Goal: Navigation & Orientation: Understand site structure

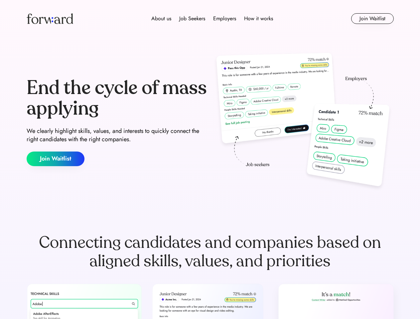
click at [210, 160] on div "End the cycle of mass applying We clearly highlight skills, values, and interes…" at bounding box center [210, 122] width 367 height 143
click at [210, 19] on div "About us Job Seekers Employers How it works" at bounding box center [212, 19] width 262 height 8
click at [50, 19] on img at bounding box center [50, 18] width 47 height 11
click at [212, 19] on div "About us Job Seekers Employers How it works" at bounding box center [212, 19] width 262 height 8
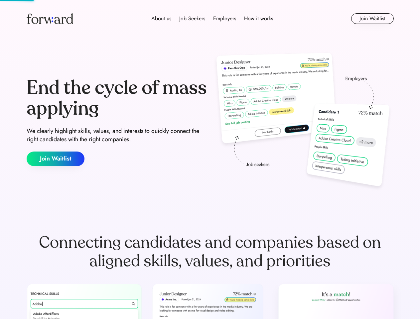
click at [161, 19] on div "About us" at bounding box center [161, 19] width 20 height 8
click at [192, 19] on div "Job Seekers" at bounding box center [192, 19] width 26 height 8
click at [224, 19] on div "Employers" at bounding box center [224, 19] width 23 height 8
click at [258, 19] on div "How it works" at bounding box center [258, 19] width 29 height 8
click at [372, 19] on button "Join Waitlist" at bounding box center [372, 18] width 43 height 11
